Goal: Transaction & Acquisition: Purchase product/service

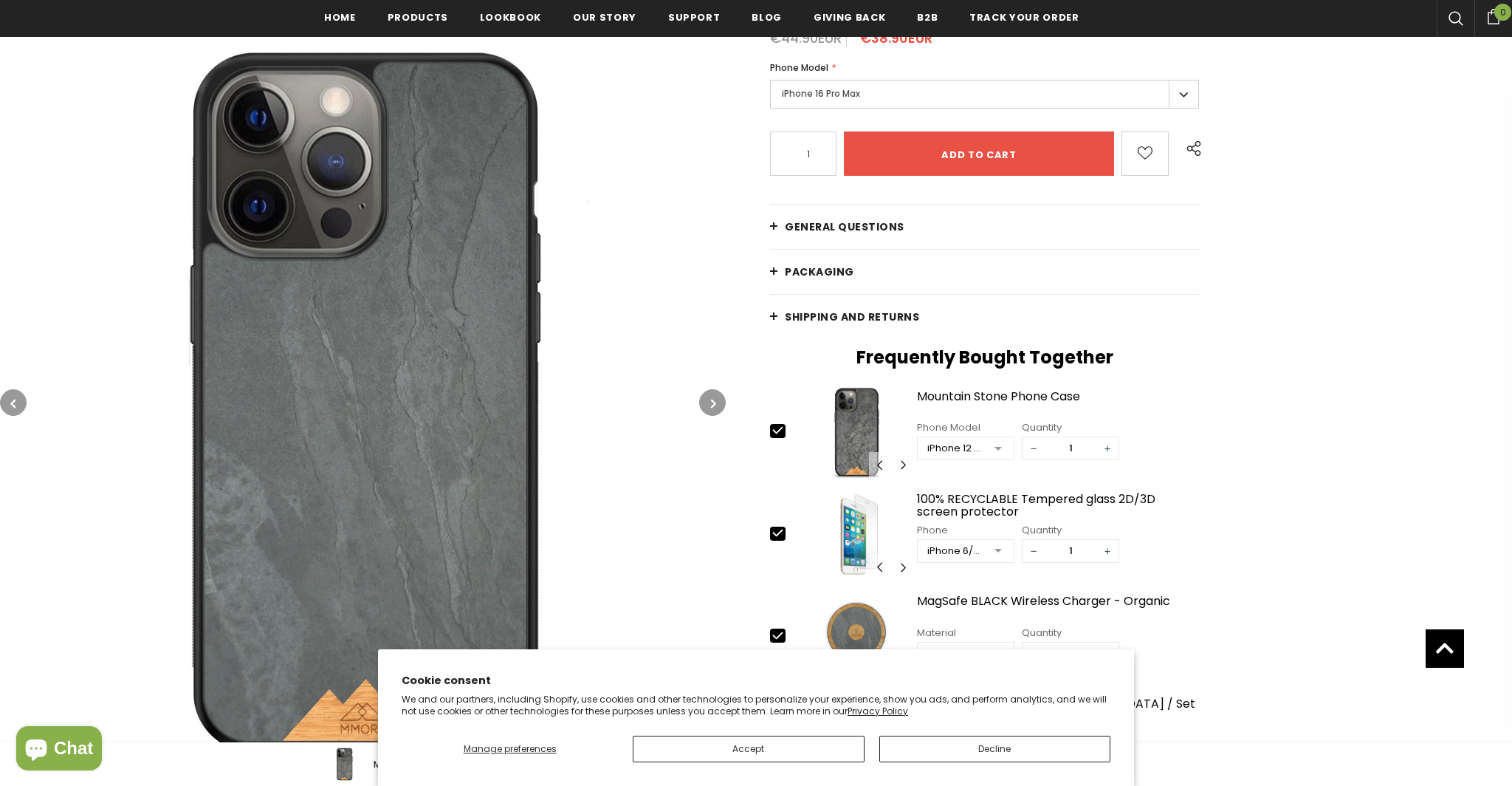
scroll to position [291, 0]
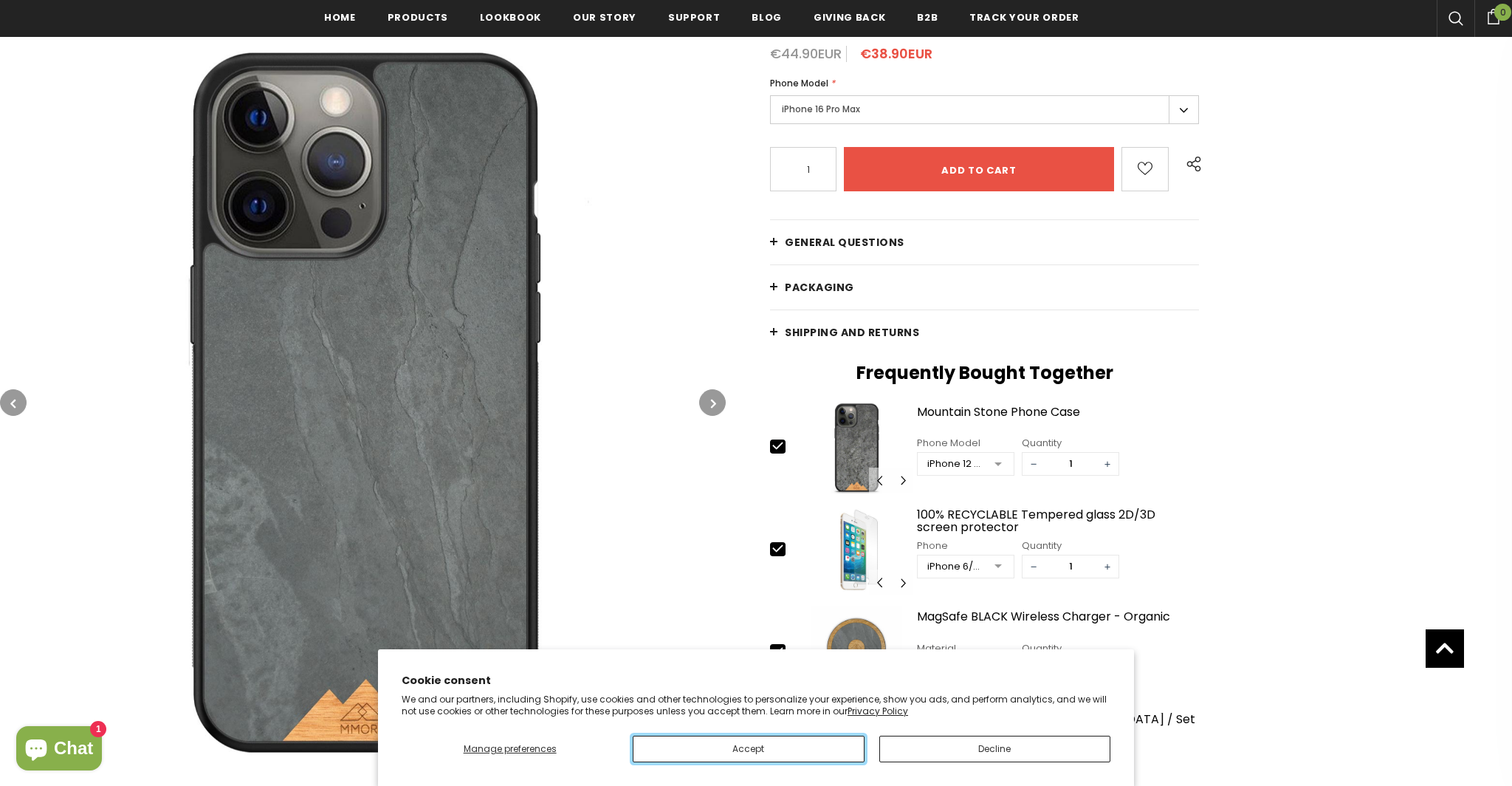
click at [714, 751] on button "Accept" at bounding box center [749, 749] width 231 height 26
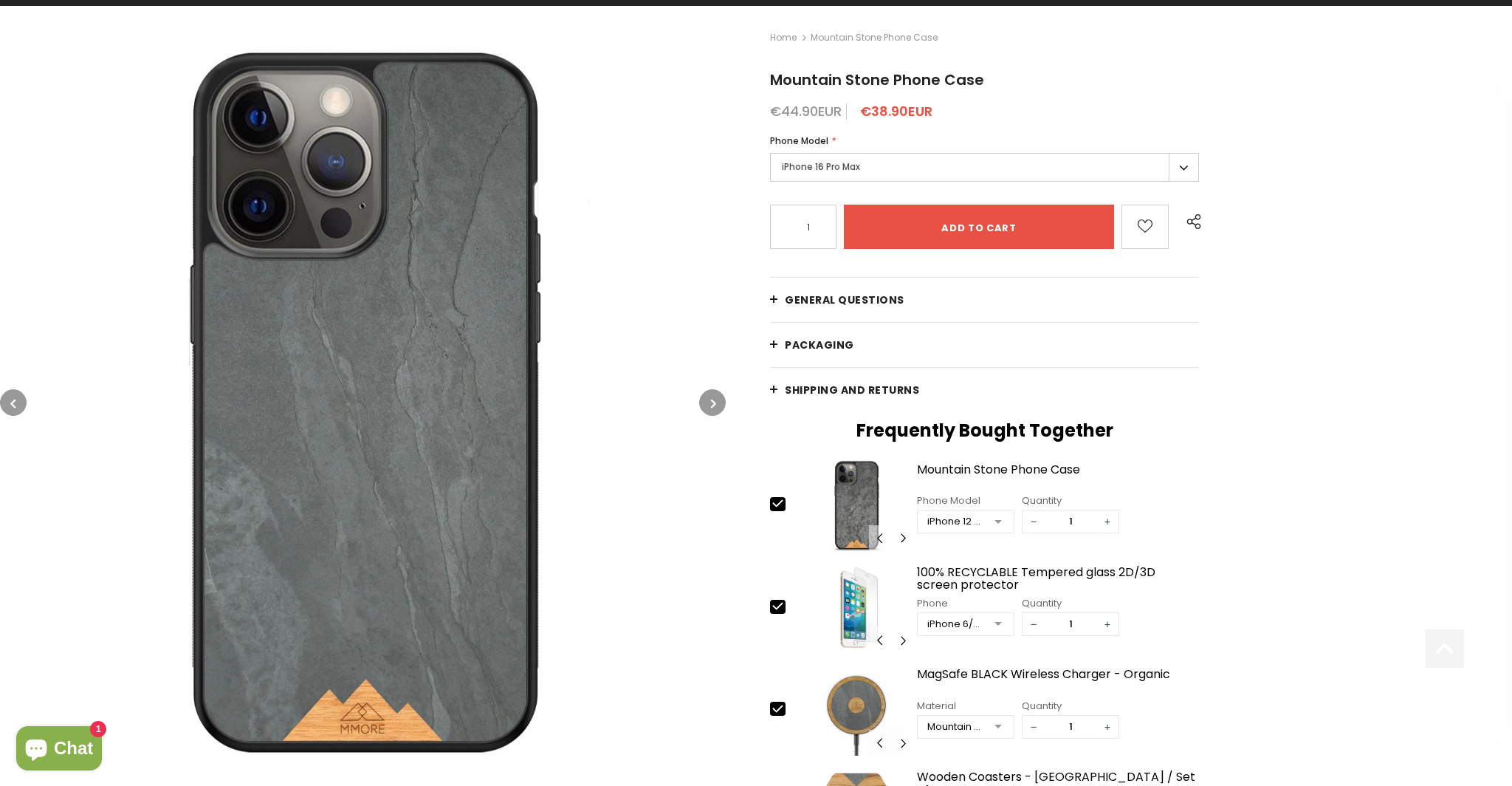
scroll to position [271, 0]
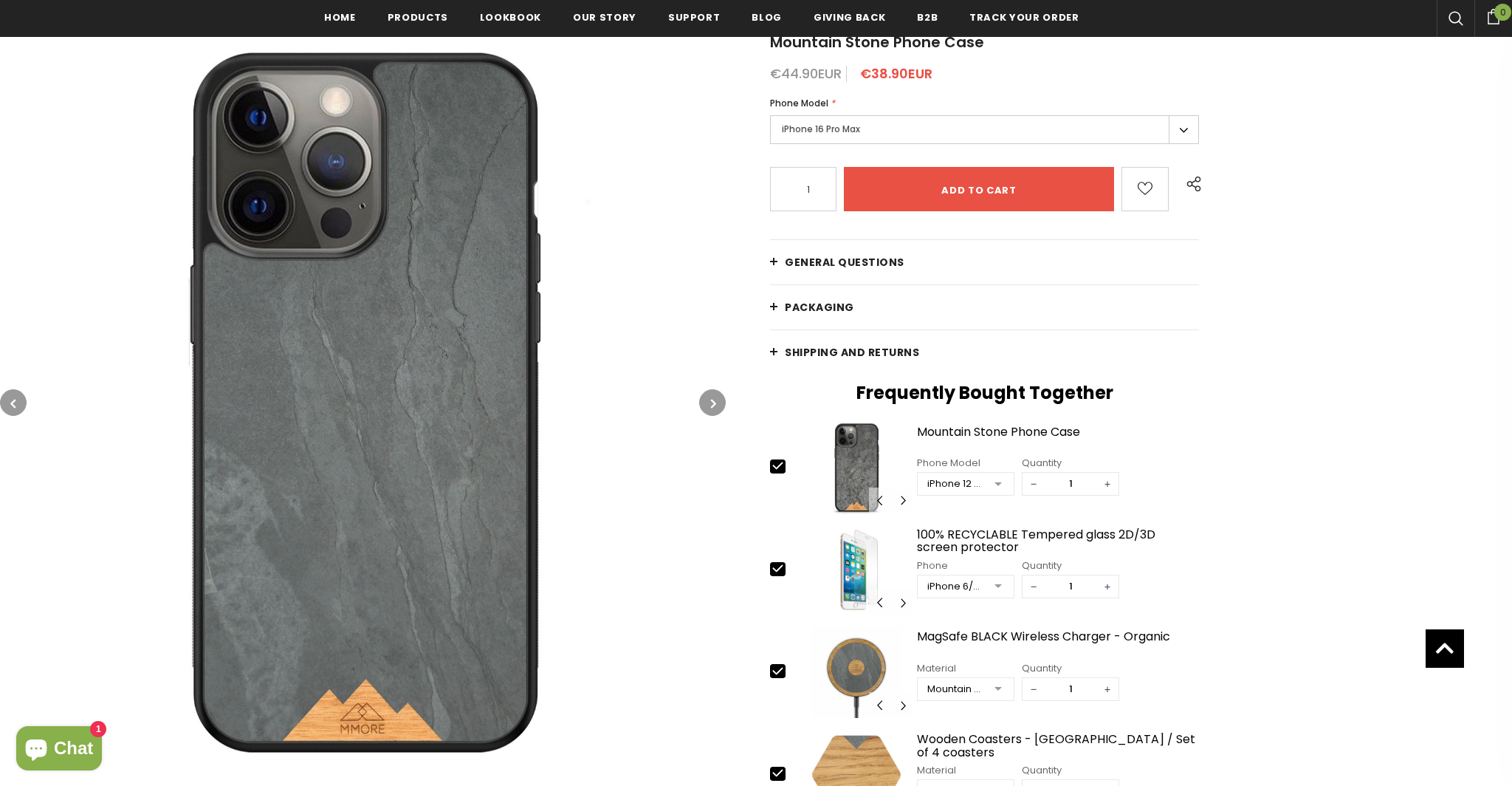
click at [905, 140] on label "iPhone 16 Pro Max" at bounding box center [985, 129] width 429 height 29
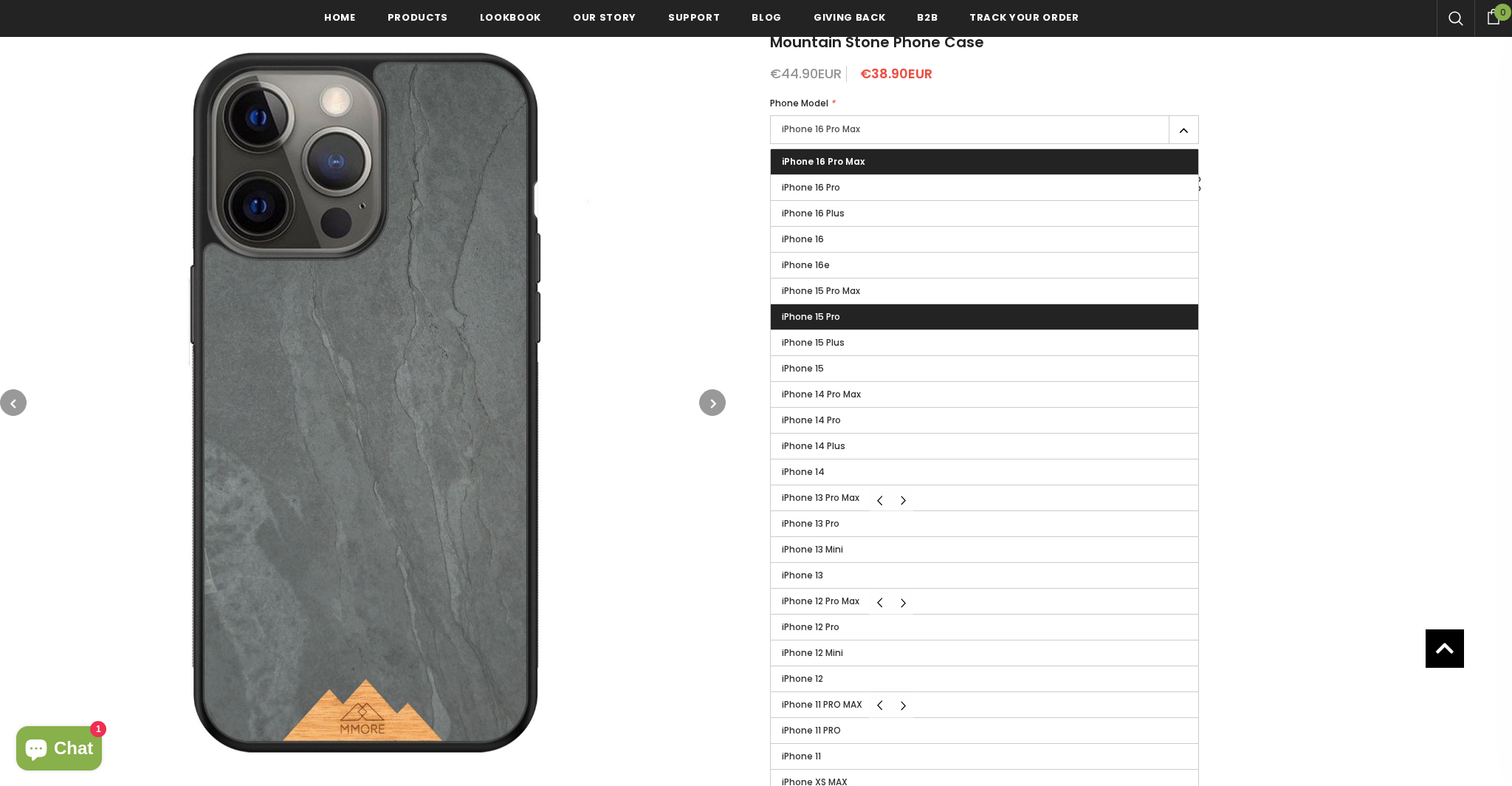
click at [820, 316] on span "iPhone 15 Pro" at bounding box center [811, 316] width 58 height 12
click at [0, 0] on input "iPhone 15 Pro" at bounding box center [0, 0] width 0 height 0
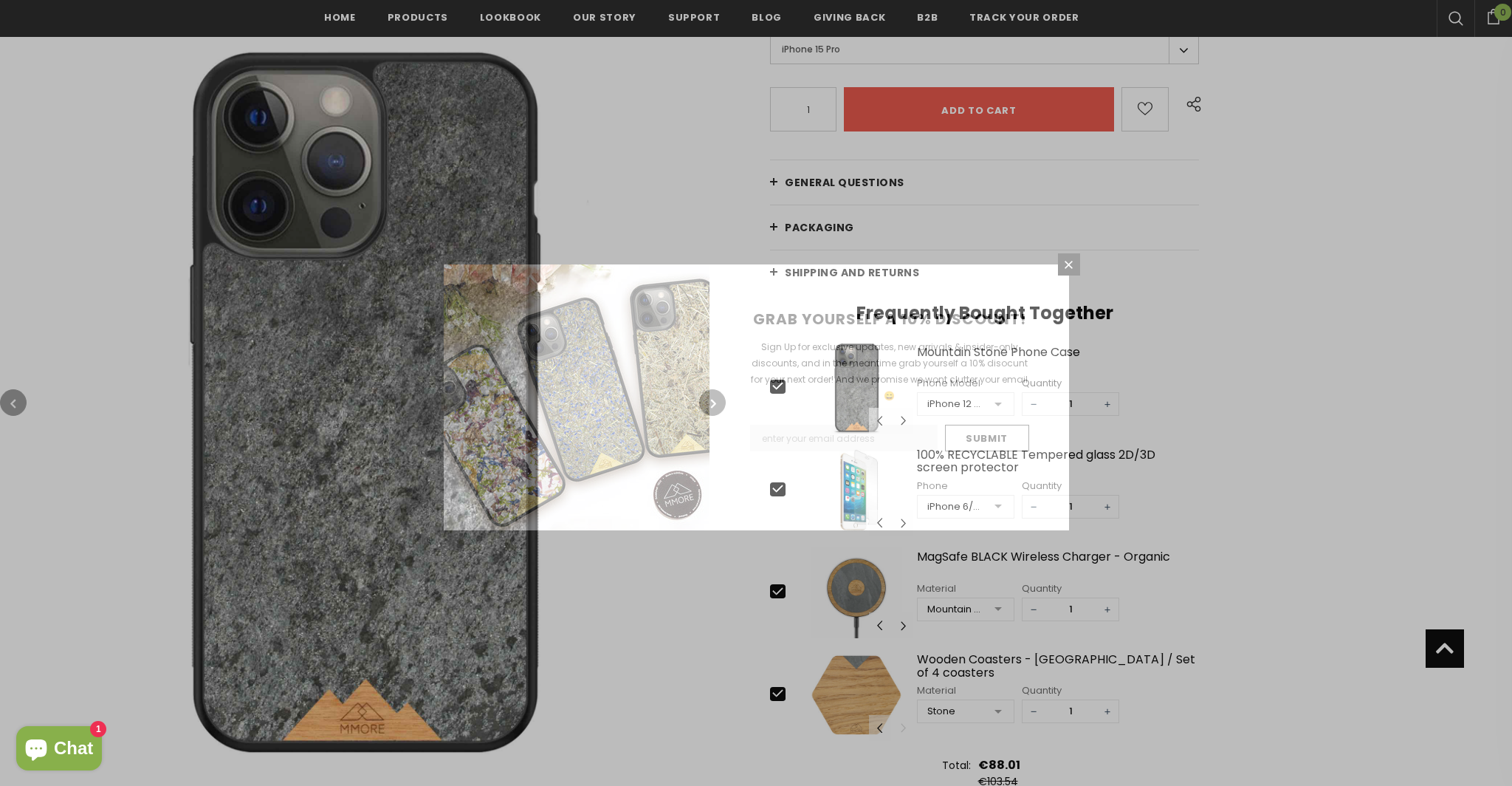
scroll to position [377, 0]
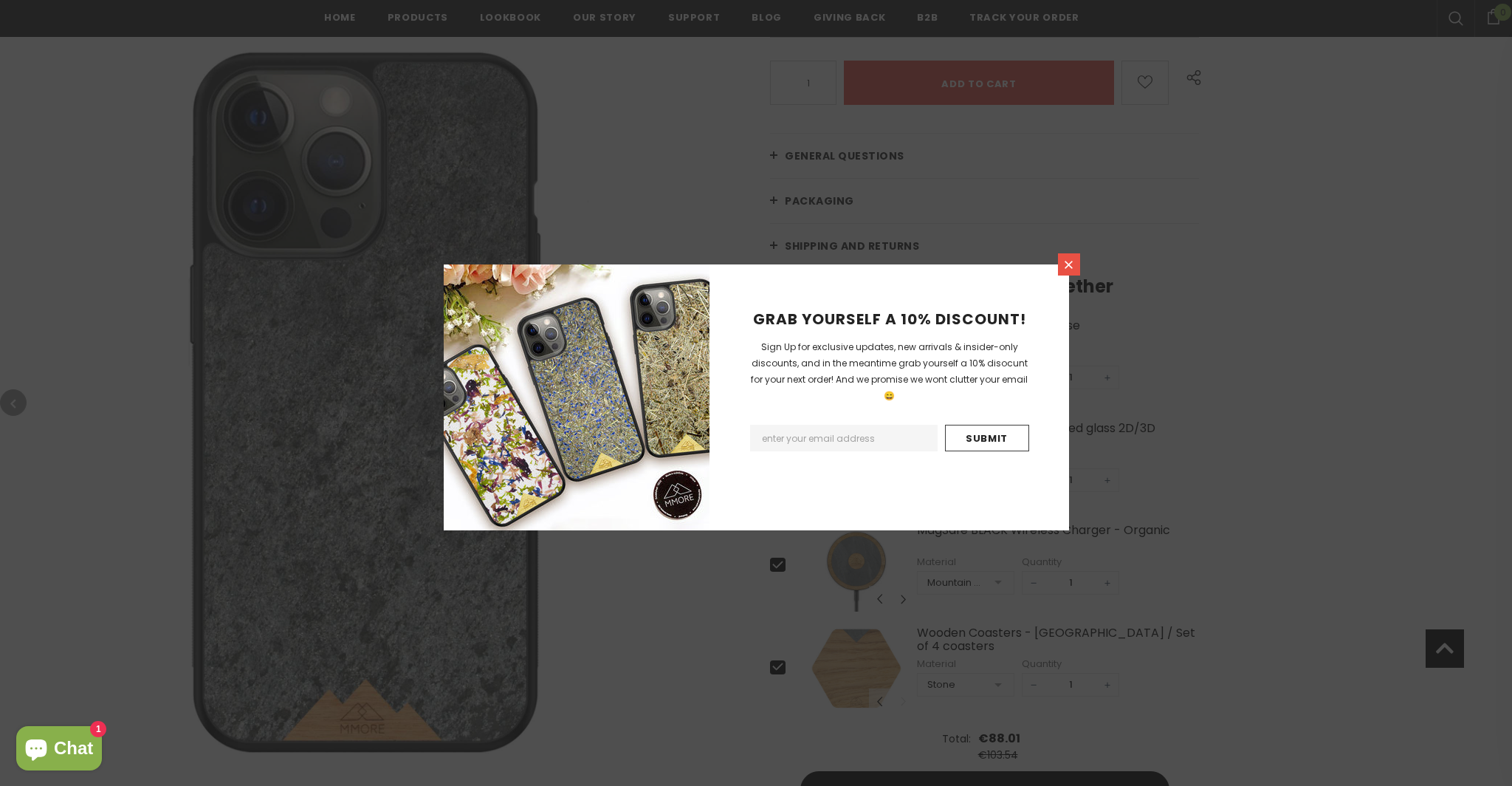
click at [1071, 269] on icon at bounding box center [1068, 264] width 12 height 12
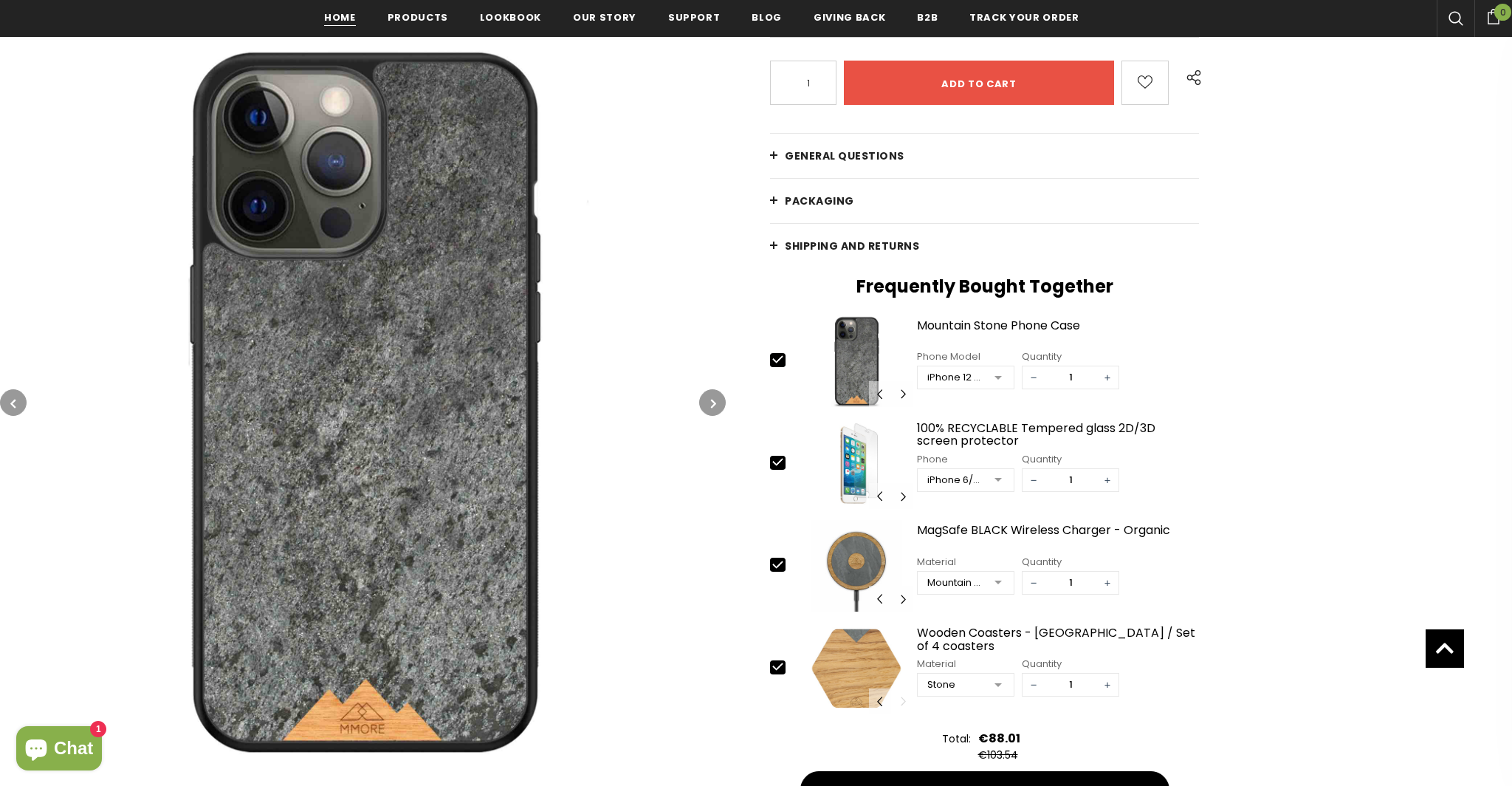
click at [333, 23] on span "Home" at bounding box center [340, 17] width 32 height 14
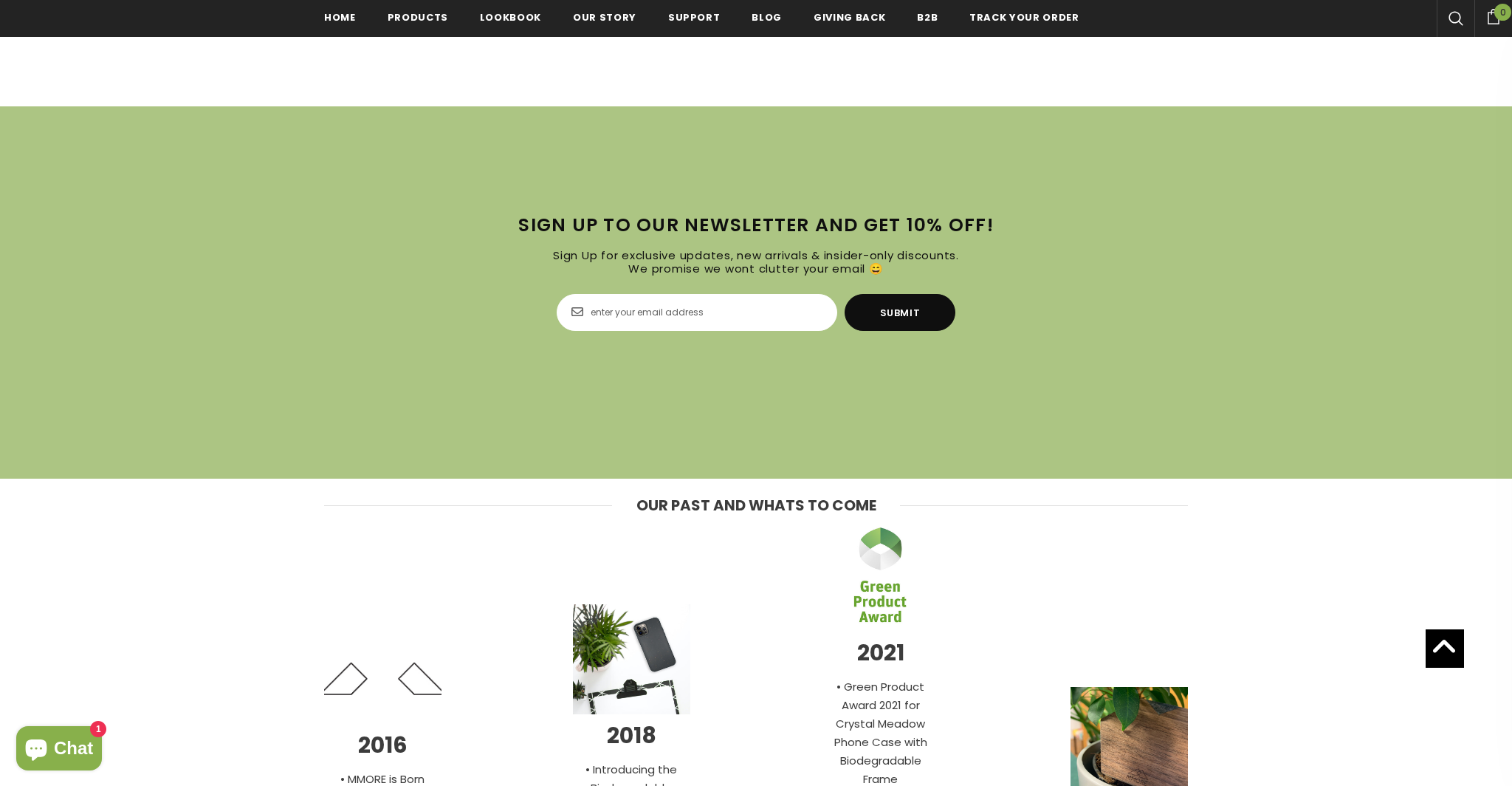
scroll to position [5236, 0]
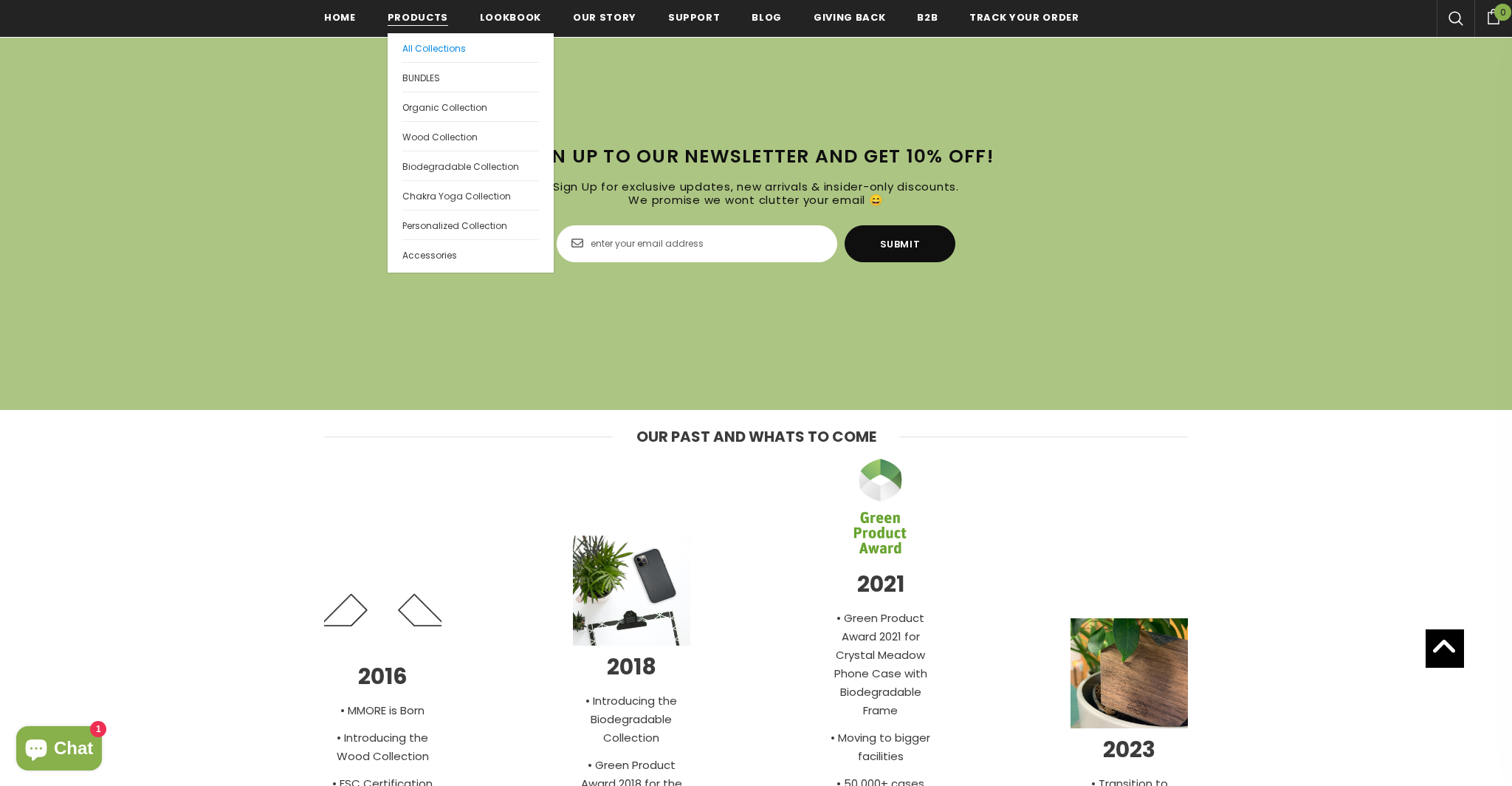
click at [424, 54] on span "All Collections" at bounding box center [434, 48] width 63 height 12
